Goal: Navigation & Orientation: Find specific page/section

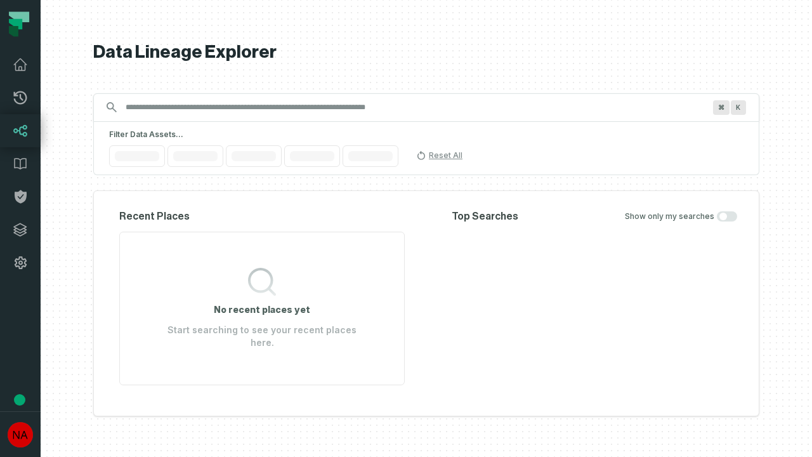
click at [20, 230] on icon at bounding box center [20, 229] width 13 height 13
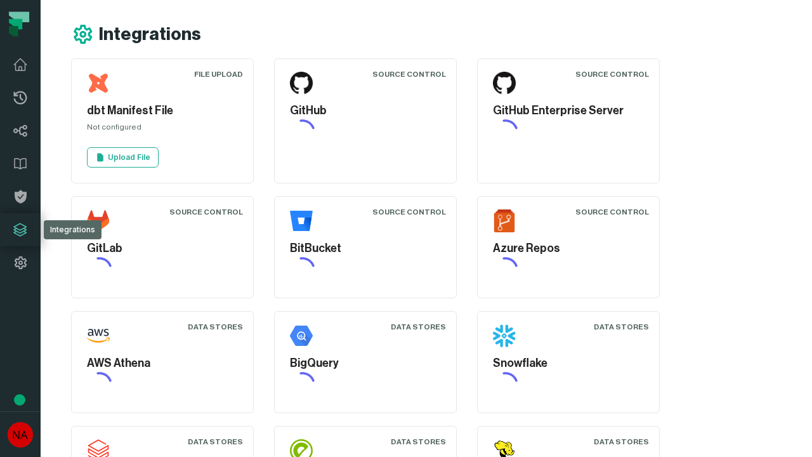
click at [20, 263] on icon at bounding box center [20, 262] width 15 height 15
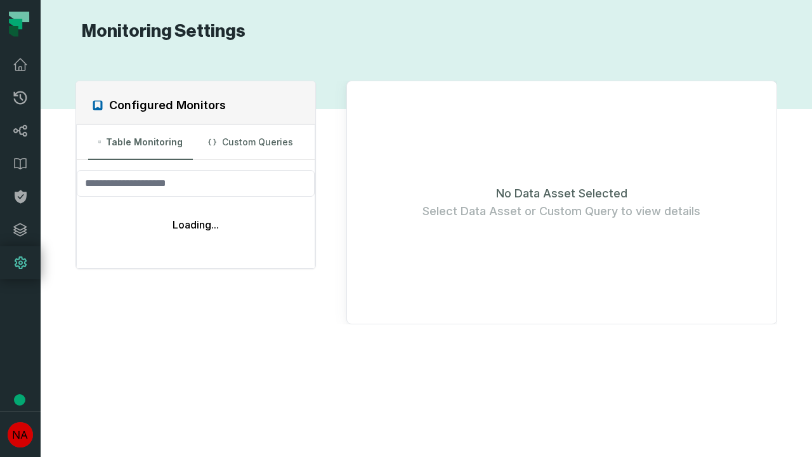
click at [20, 98] on icon at bounding box center [20, 97] width 13 height 13
